Goal: Transaction & Acquisition: Download file/media

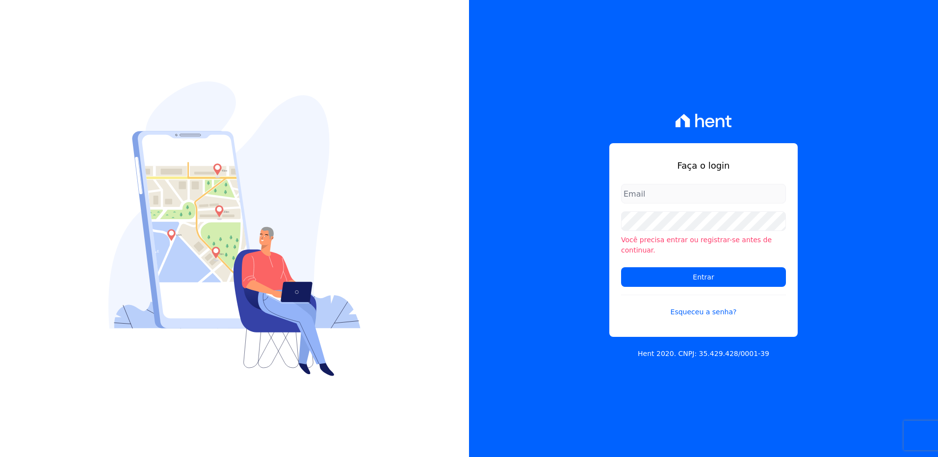
click at [642, 198] on input "email" at bounding box center [703, 194] width 165 height 20
type input "[PERSON_NAME][EMAIL_ADDRESS][DOMAIN_NAME]"
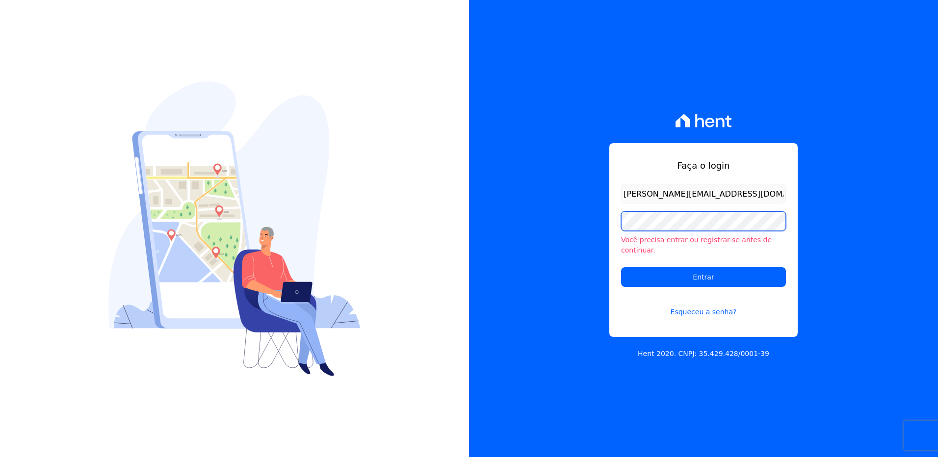
click at [661, 236] on div "Você precisa entrar ou registrar-se antes de continuar." at bounding box center [703, 233] width 165 height 44
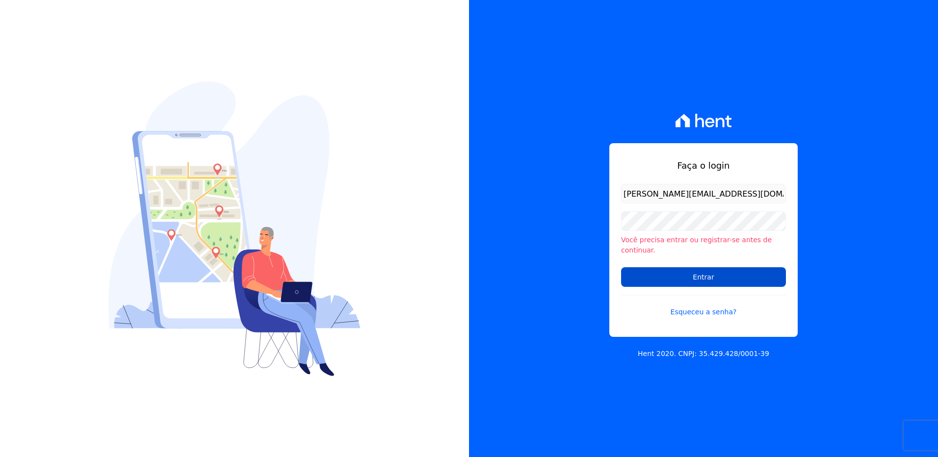
click at [670, 267] on input "Entrar" at bounding box center [703, 277] width 165 height 20
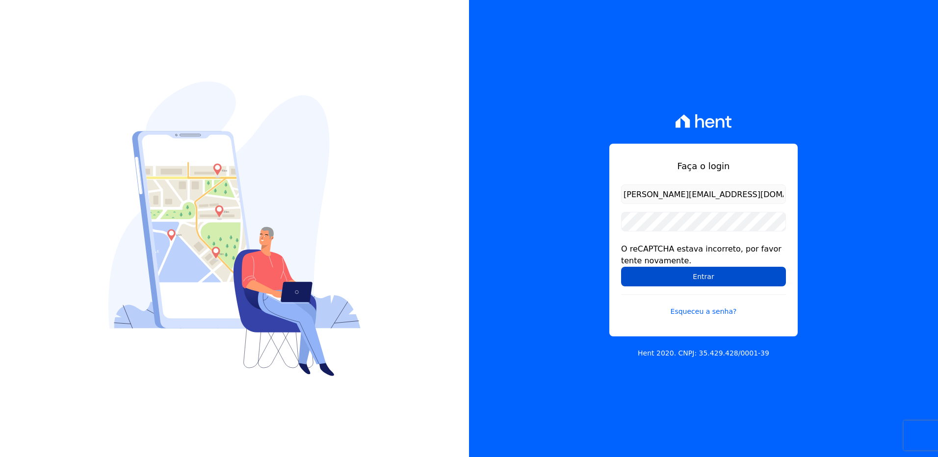
click at [653, 279] on input "Entrar" at bounding box center [703, 277] width 165 height 20
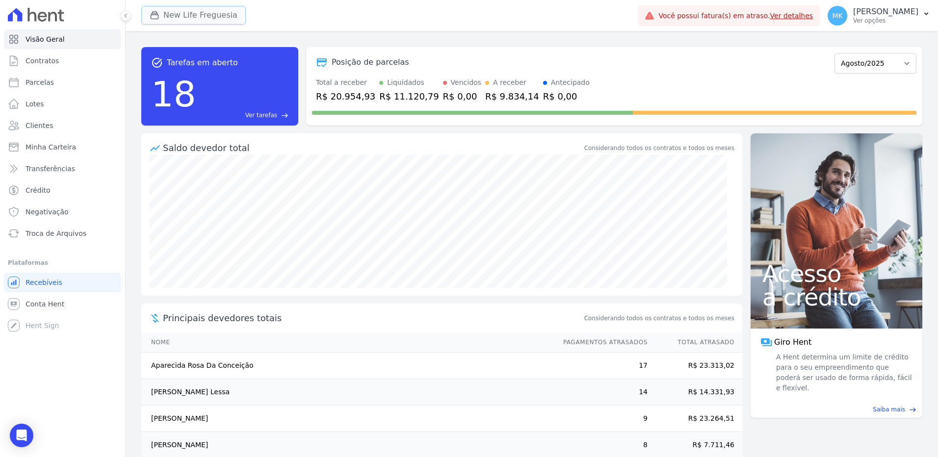
click at [200, 10] on button "New Life Freguesia" at bounding box center [193, 15] width 104 height 19
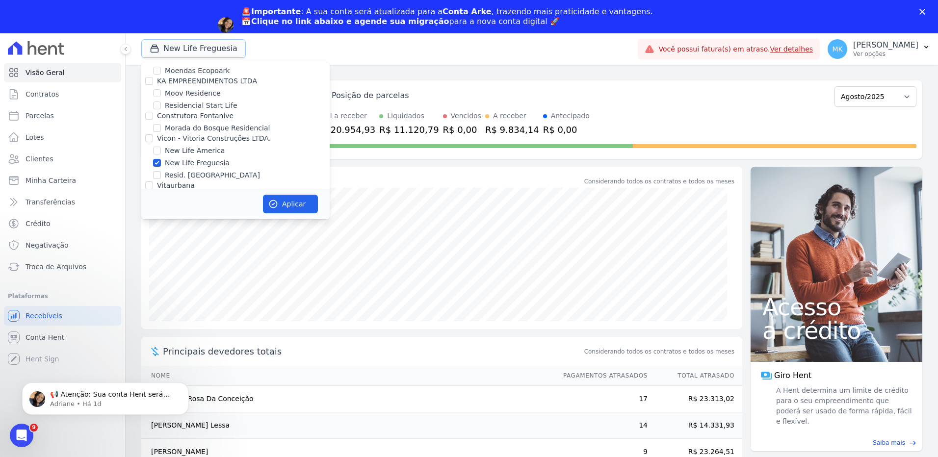
scroll to position [3757, 0]
click at [156, 261] on input "New Life Freguesia" at bounding box center [157, 265] width 8 height 8
checkbox input "false"
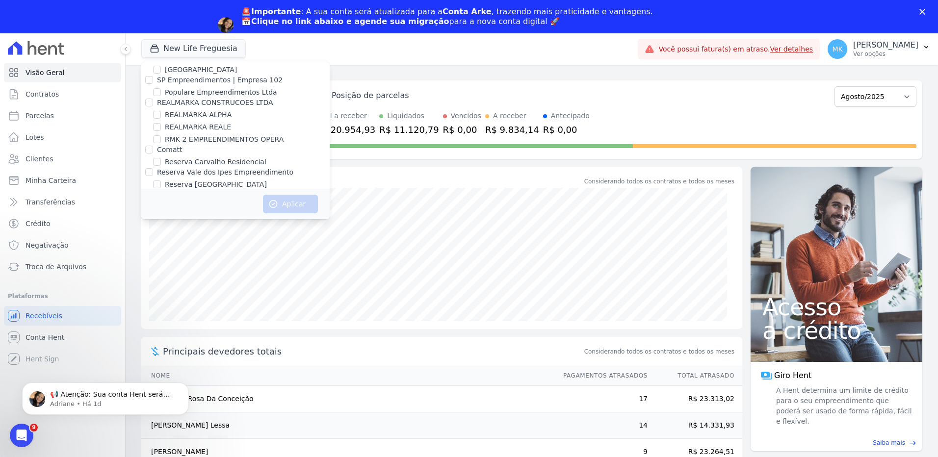
scroll to position [4426, 0]
click at [151, 169] on input "Reserva Vale dos Ipes Empreendimento" at bounding box center [149, 173] width 8 height 8
checkbox input "true"
click at [275, 204] on icon "button" at bounding box center [273, 204] width 10 height 10
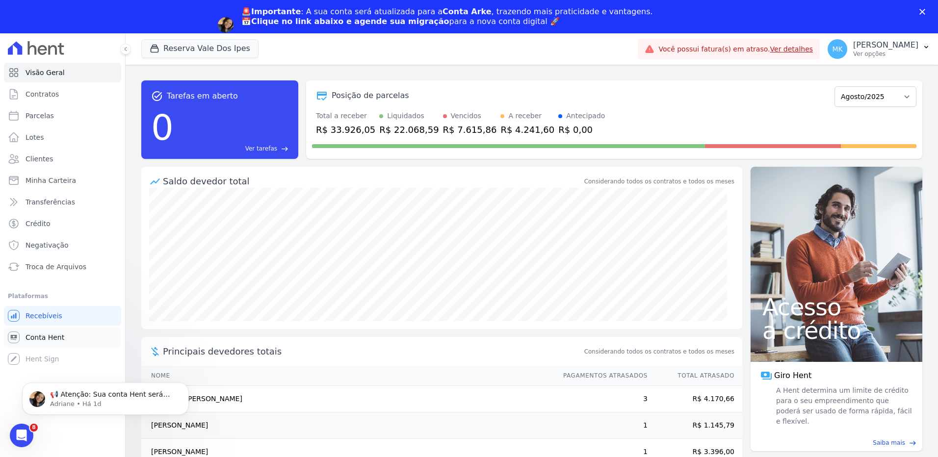
scroll to position [0, 0]
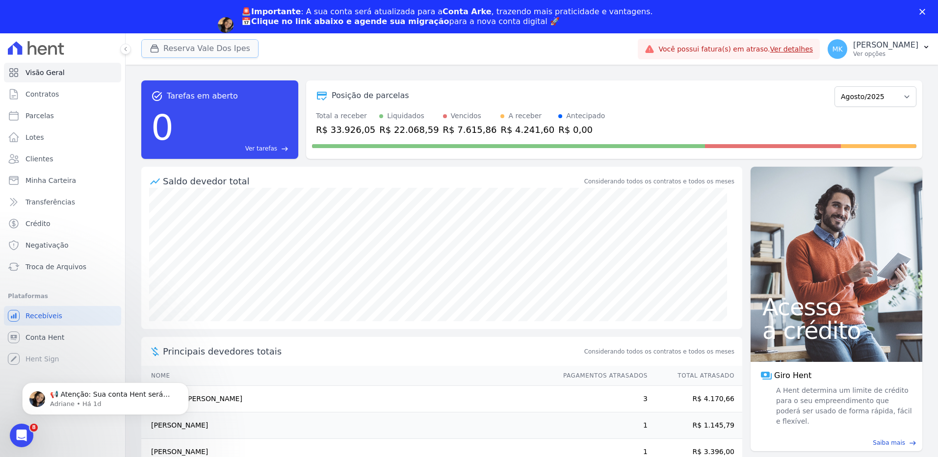
click at [171, 47] on button "Reserva Vale Dos Ipes" at bounding box center [199, 48] width 117 height 19
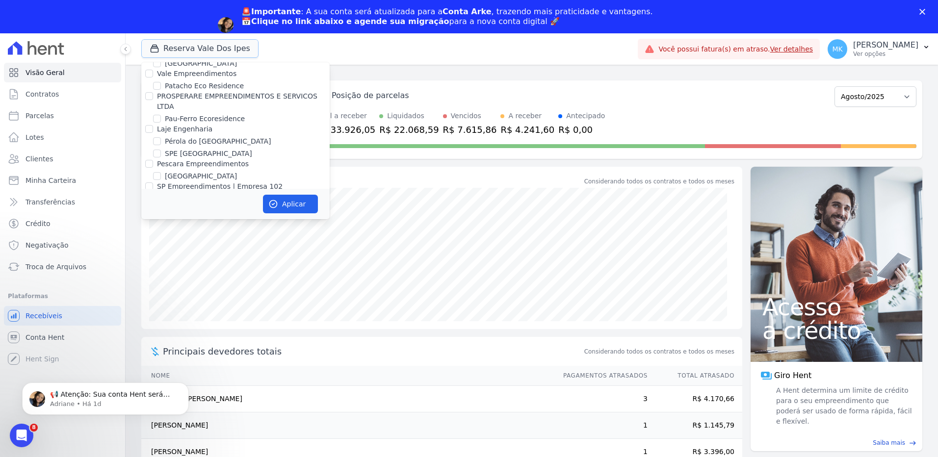
scroll to position [4345, 0]
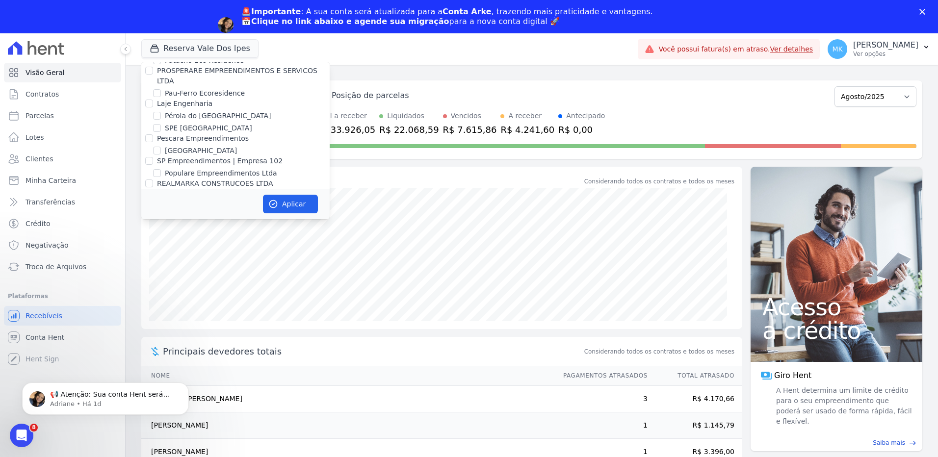
click at [149, 249] on input "Reserva Vale dos Ipes Empreendimento" at bounding box center [149, 253] width 8 height 8
checkbox input "false"
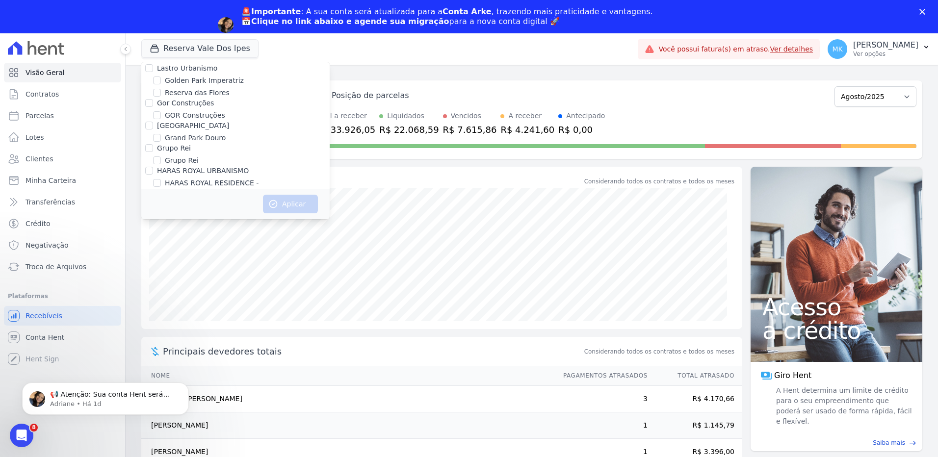
scroll to position [2761, 0]
click at [157, 176] on input "HARAS ROYAL URBANISMO" at bounding box center [157, 180] width 8 height 8
checkbox input "true"
click at [270, 202] on icon "button" at bounding box center [273, 204] width 7 height 7
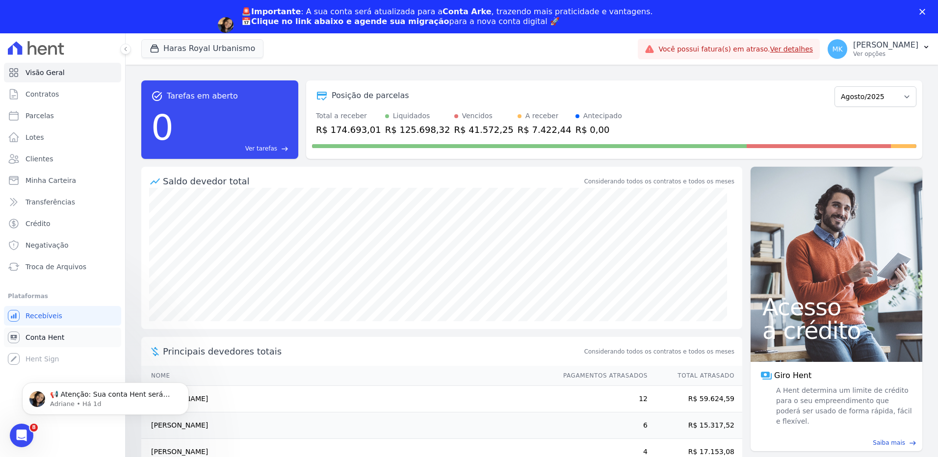
scroll to position [0, 0]
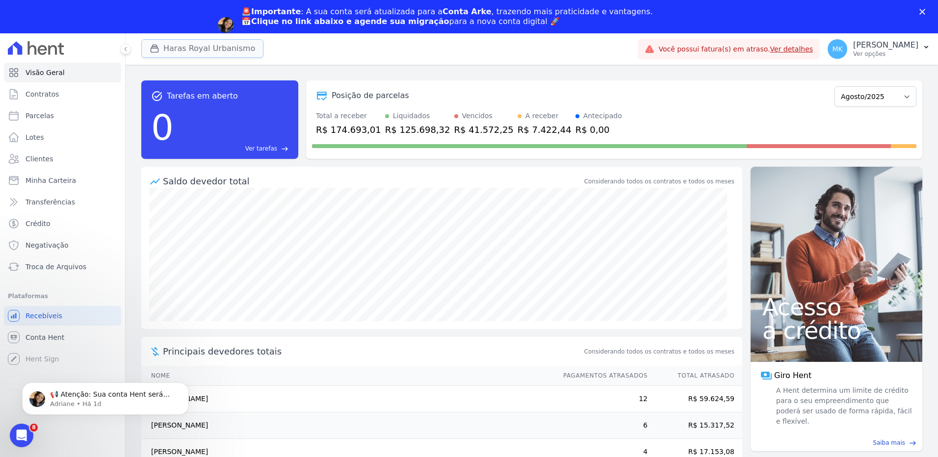
click at [233, 46] on button "Haras Royal Urbanismo" at bounding box center [202, 48] width 122 height 19
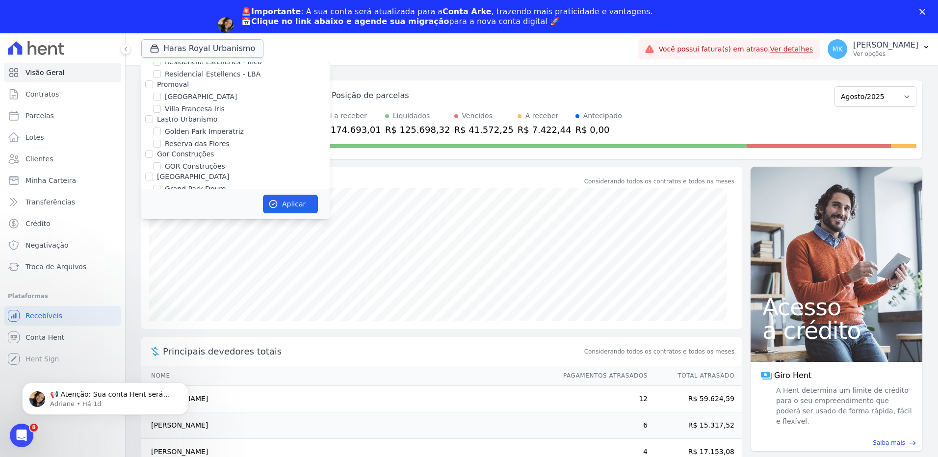
scroll to position [2761, 0]
click at [158, 176] on input "HARAS ROYAL URBANISMO" at bounding box center [157, 180] width 8 height 8
checkbox input "false"
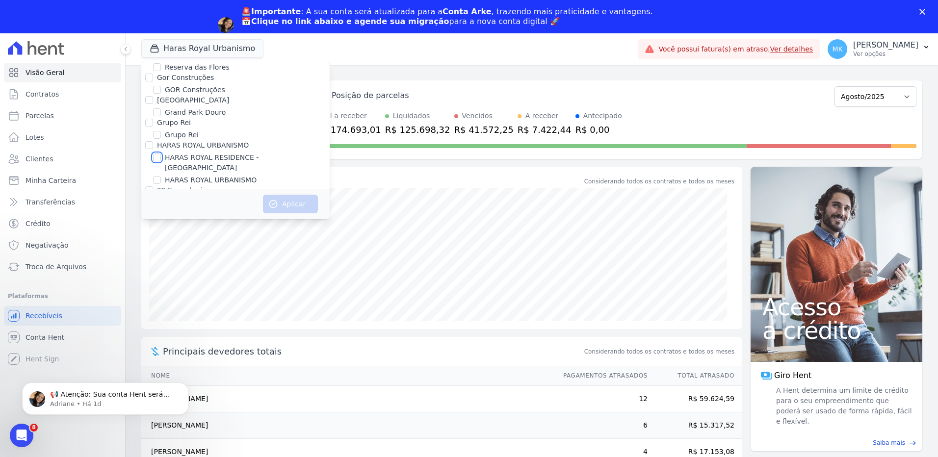
click at [157, 154] on input "HARAS ROYAL RESIDENCE - [GEOGRAPHIC_DATA]" at bounding box center [157, 158] width 8 height 8
checkbox input "true"
click at [294, 203] on button "Aplicar" at bounding box center [290, 204] width 55 height 19
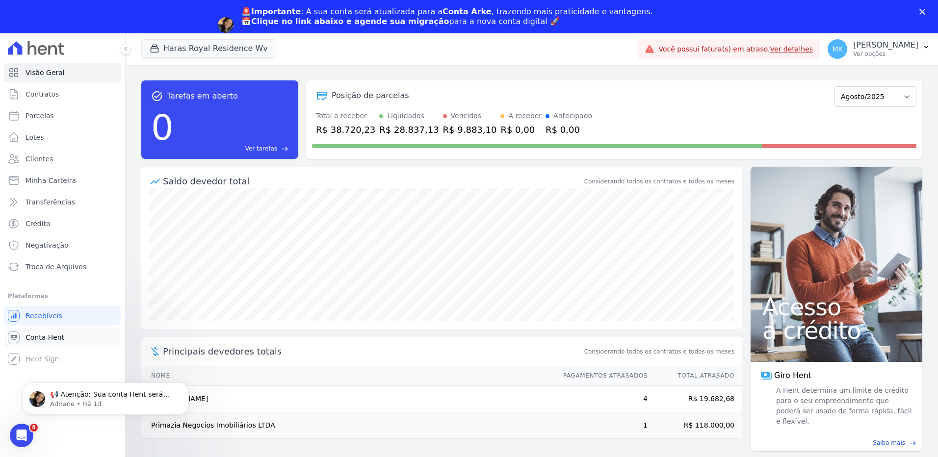
scroll to position [0, 0]
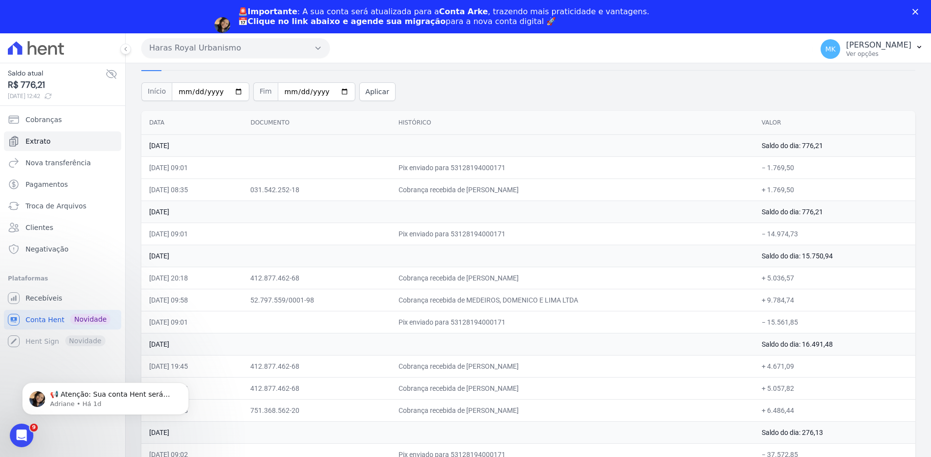
scroll to position [33, 0]
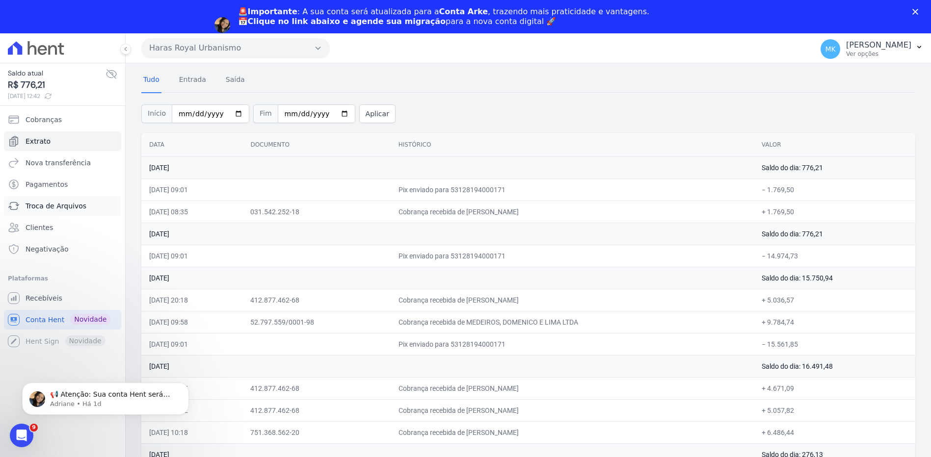
click at [74, 206] on span "Troca de Arquivos" at bounding box center [56, 206] width 61 height 10
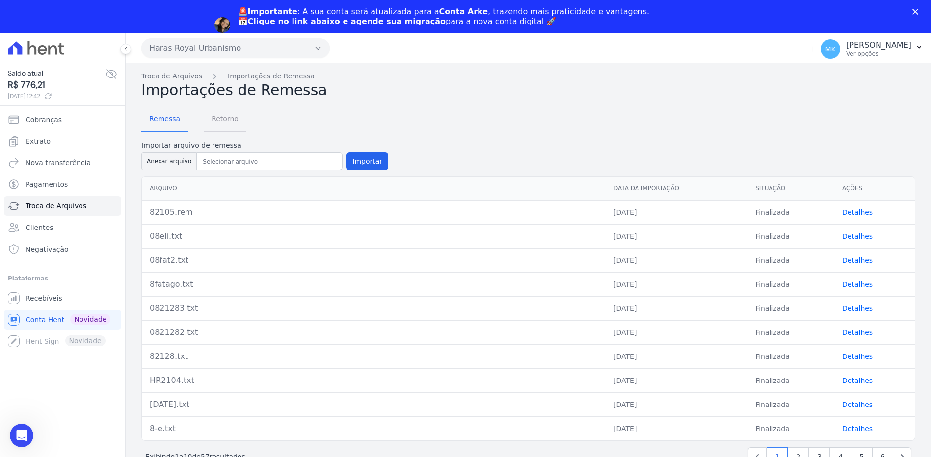
click at [229, 119] on span "Retorno" at bounding box center [225, 119] width 39 height 20
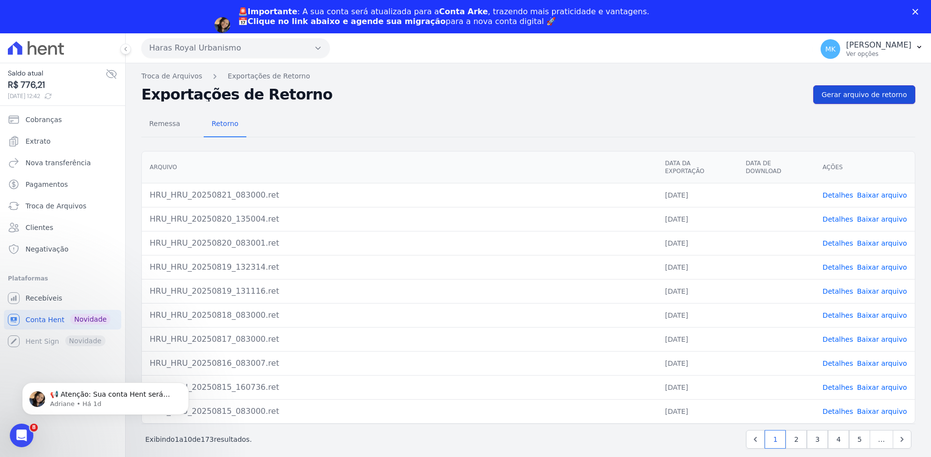
click at [875, 92] on span "Gerar arquivo de retorno" at bounding box center [863, 95] width 85 height 10
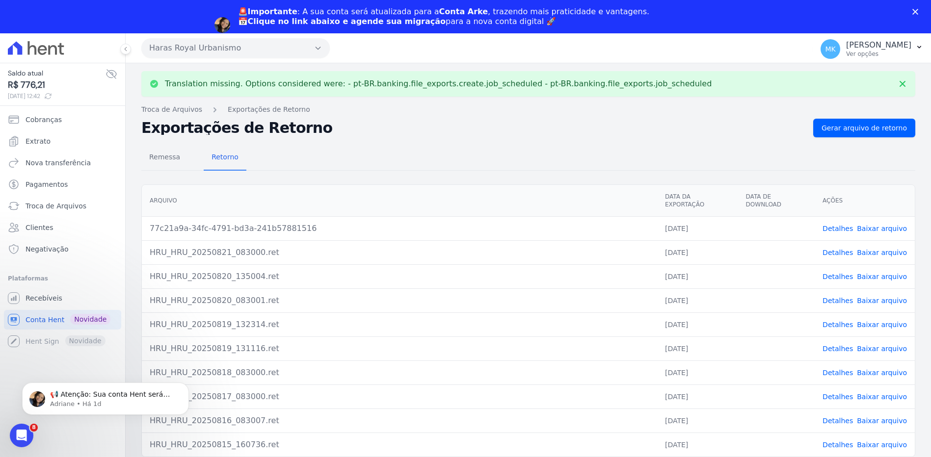
click at [874, 225] on link "Baixar arquivo" at bounding box center [882, 229] width 50 height 8
